Goal: Find specific fact: Locate a discrete piece of known information

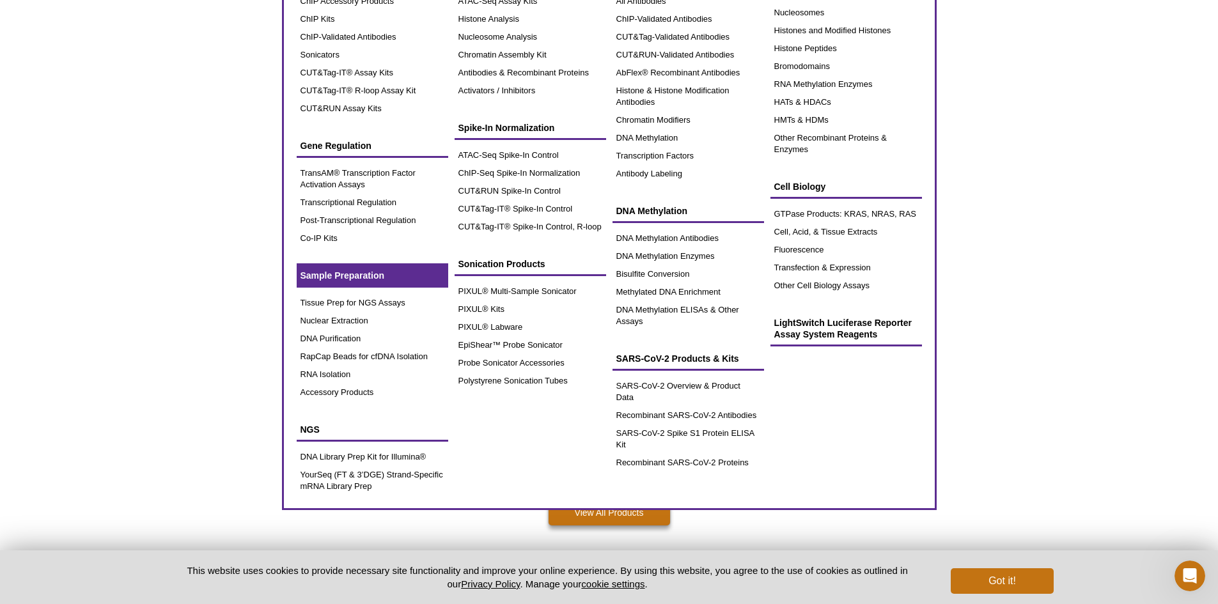
scroll to position [128, 0]
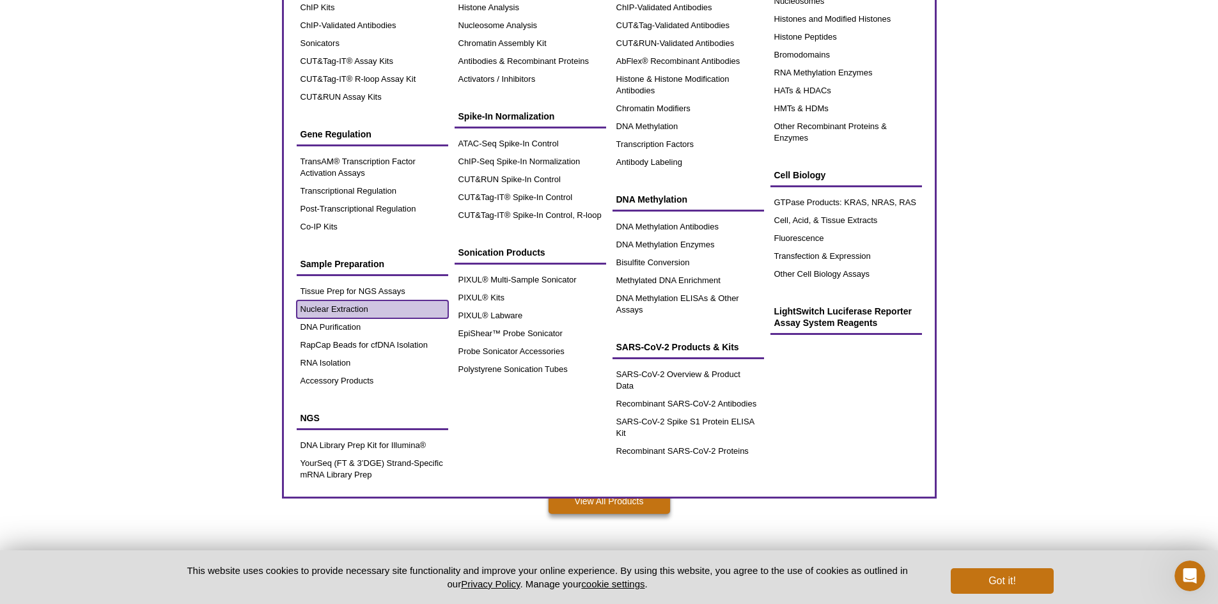
click at [375, 313] on link "Nuclear Extraction" at bounding box center [373, 310] width 152 height 18
click at [364, 309] on link "Nuclear Extraction" at bounding box center [373, 310] width 152 height 18
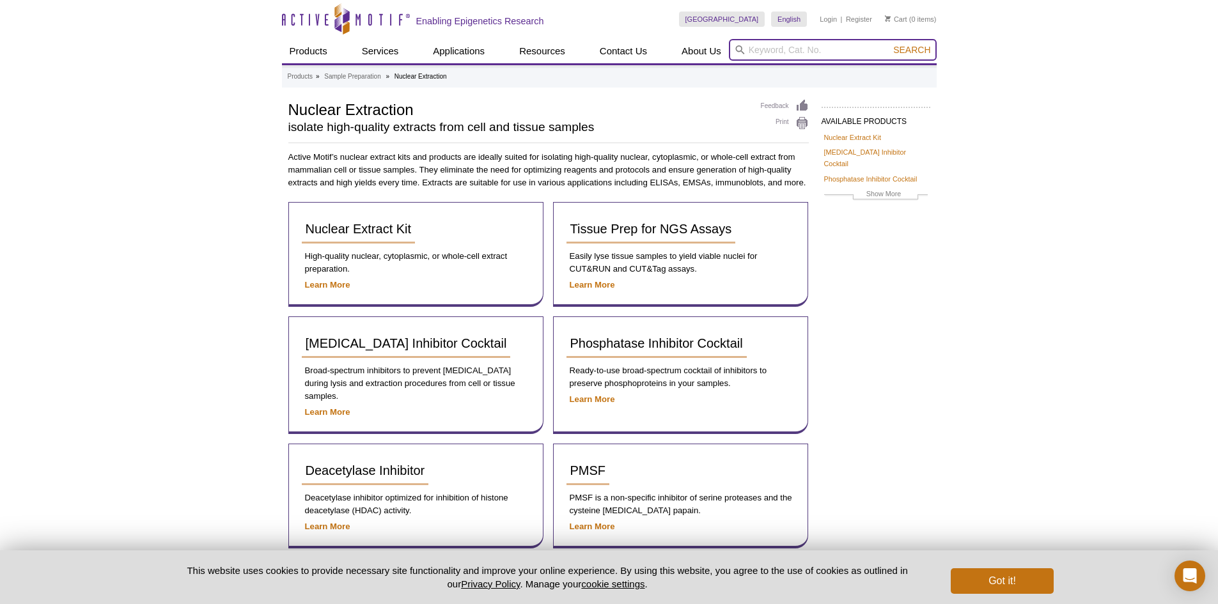
click at [813, 49] on input "search" at bounding box center [833, 50] width 208 height 22
paste input "40010"
type input "40010"
click at [889, 44] on button "Search" at bounding box center [911, 50] width 45 height 12
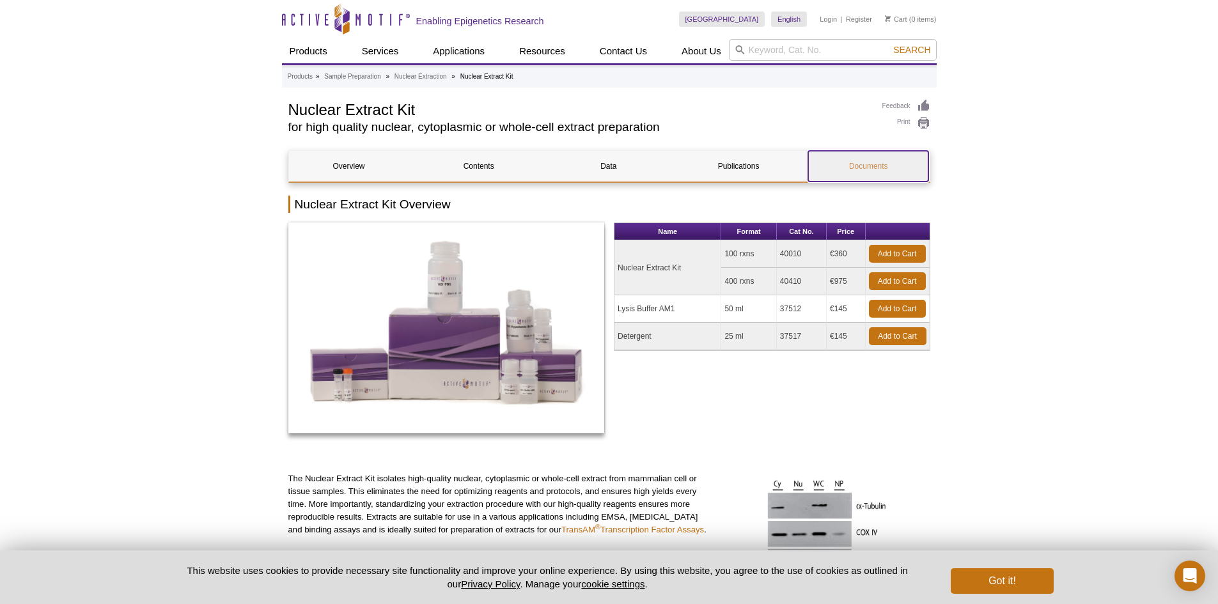
click at [903, 173] on link "Documents" at bounding box center [868, 166] width 120 height 31
